Goal: Check status: Check status

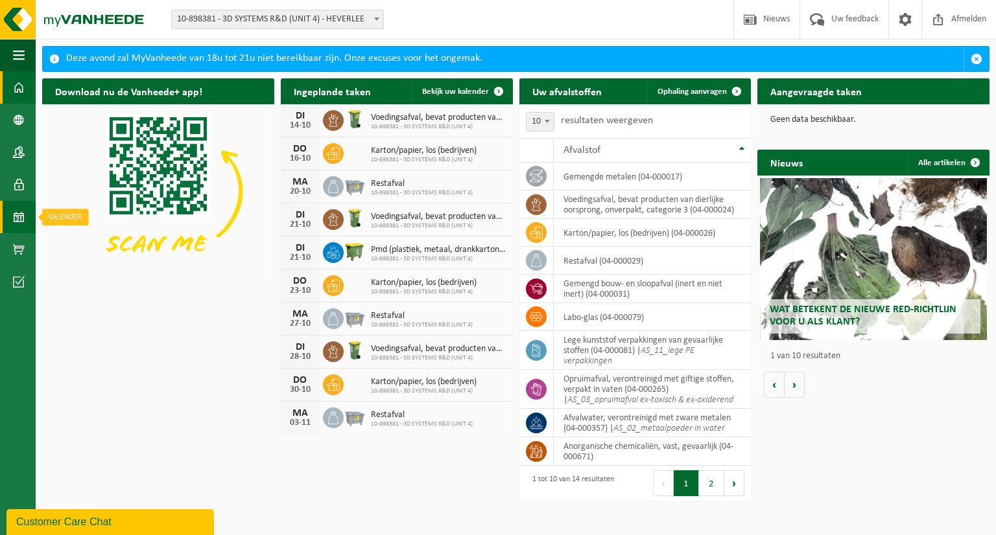
click at [12, 223] on link "Kalender" at bounding box center [18, 217] width 36 height 32
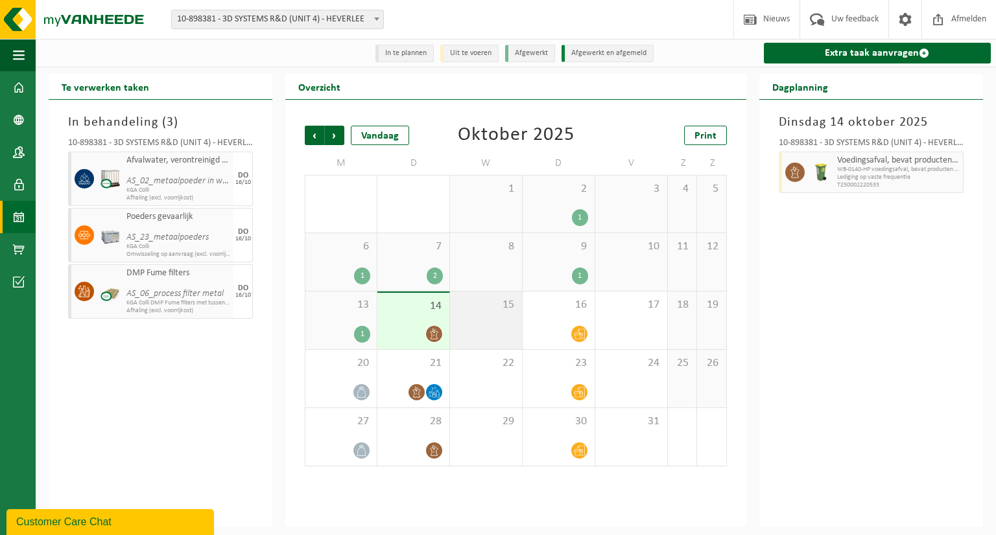
click at [487, 340] on div "15" at bounding box center [486, 321] width 72 height 58
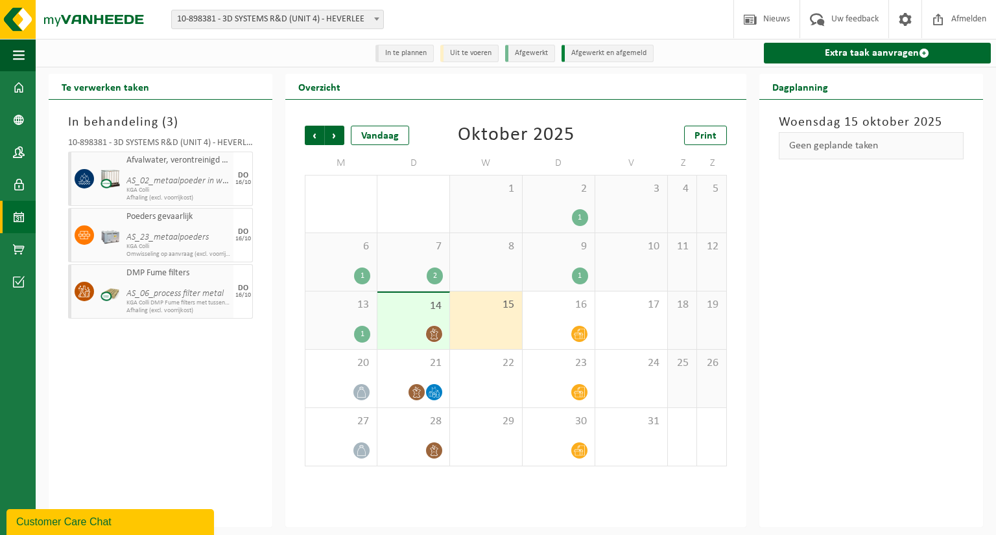
click at [415, 312] on span "14" at bounding box center [413, 307] width 59 height 14
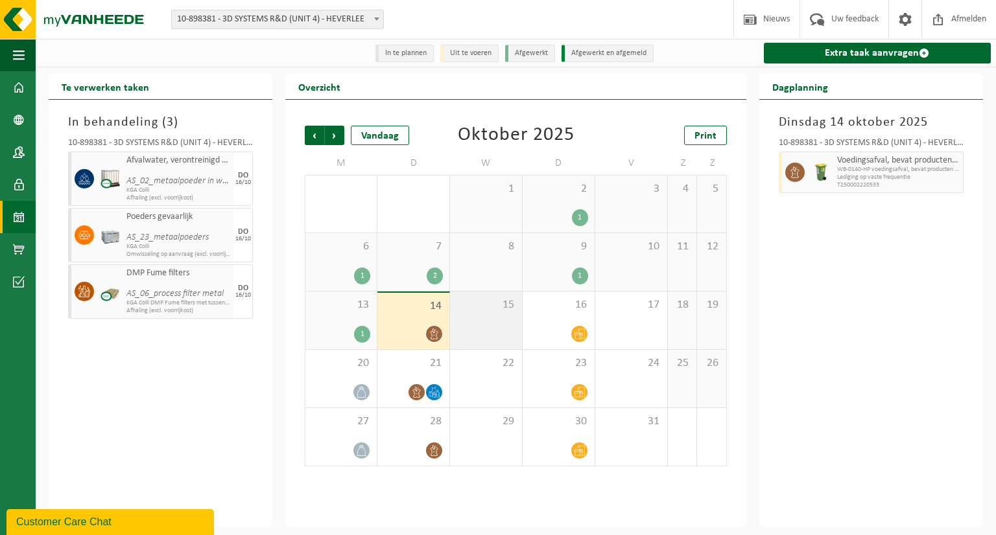
click at [489, 307] on span "15" at bounding box center [485, 305] width 59 height 14
